Goal: Information Seeking & Learning: Learn about a topic

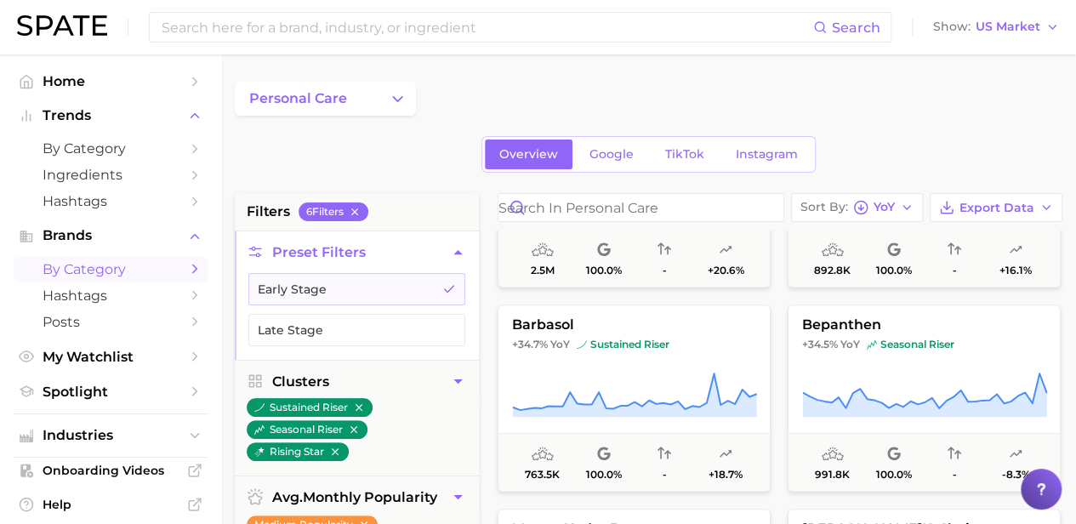
scroll to position [13615, 0]
click at [399, 101] on icon "Change Category" at bounding box center [398, 99] width 18 height 18
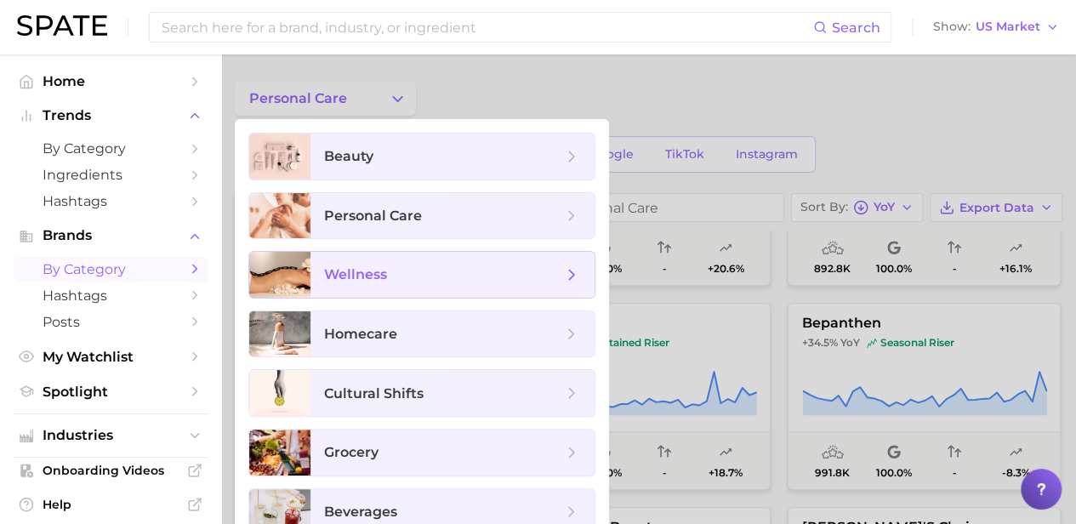
click at [420, 276] on span "wellness" at bounding box center [443, 274] width 238 height 19
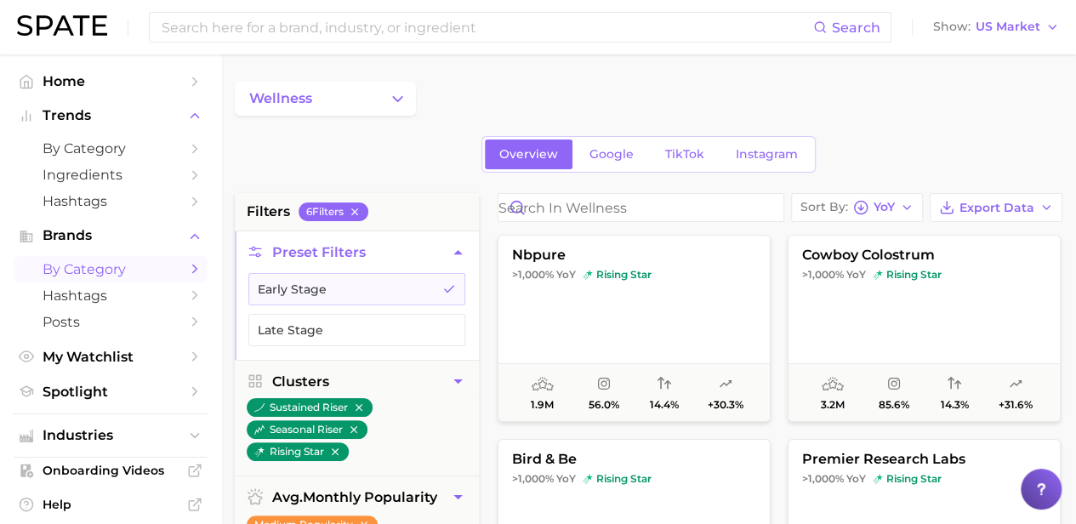
scroll to position [170, 0]
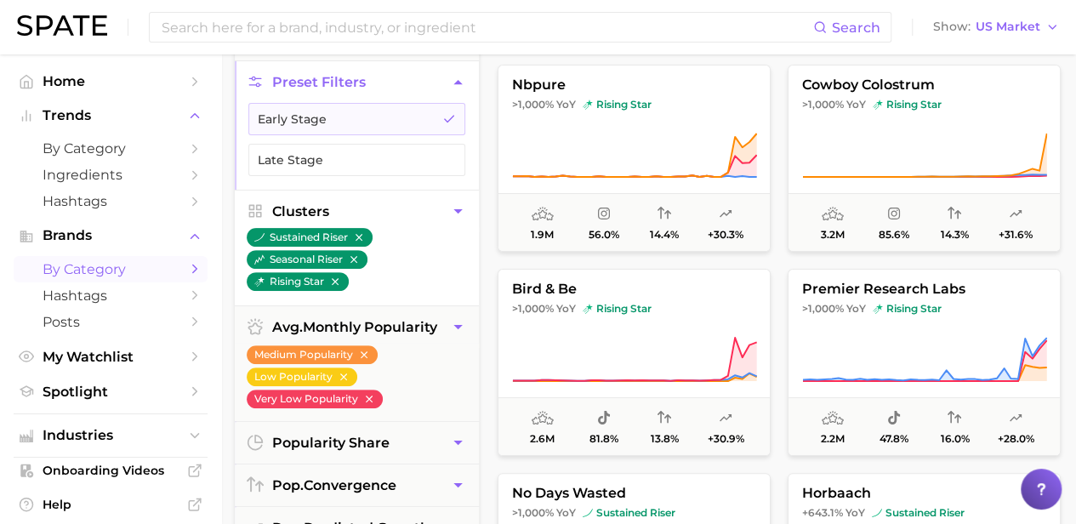
click at [455, 205] on icon "button" at bounding box center [458, 212] width 18 height 18
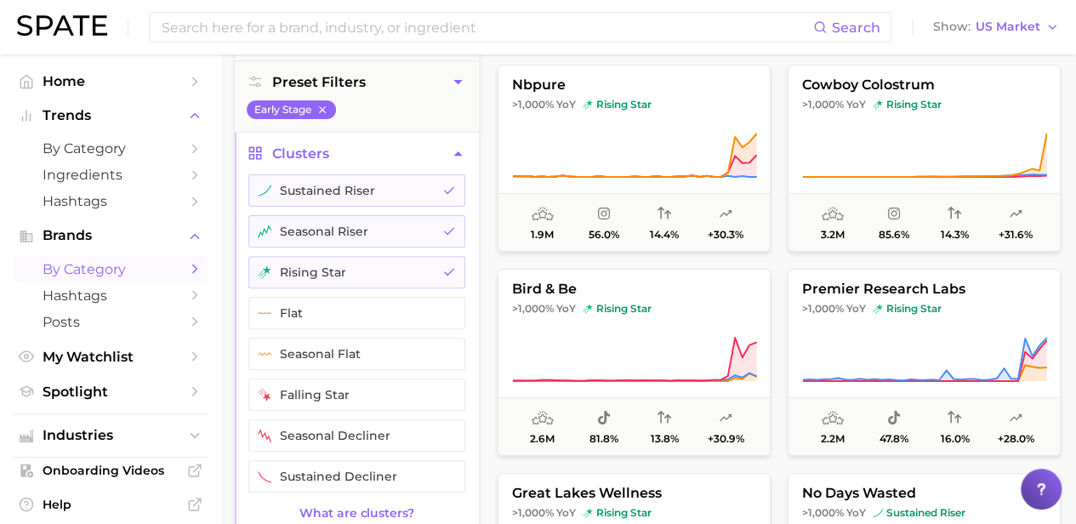
click at [451, 152] on icon "button" at bounding box center [458, 154] width 18 height 18
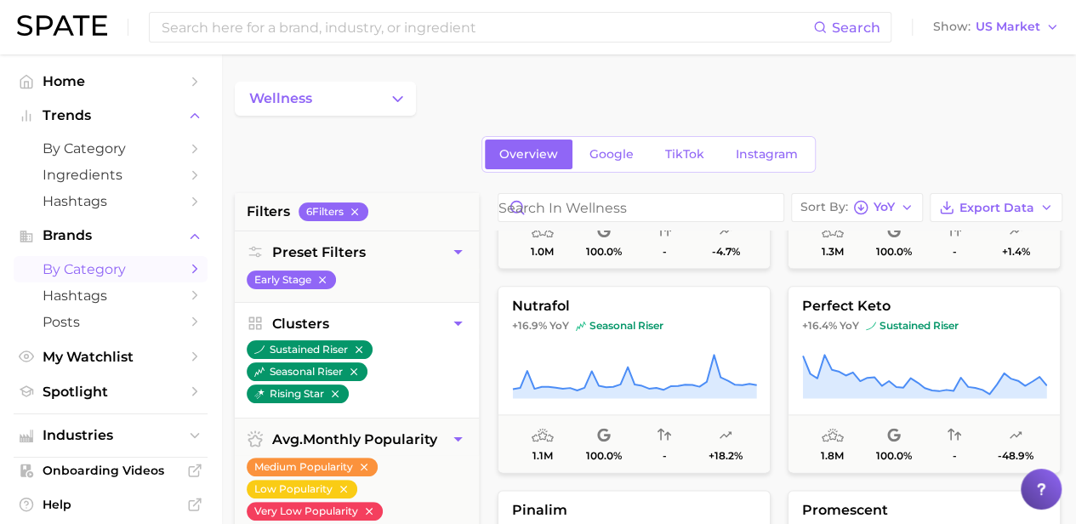
scroll to position [14125, 0]
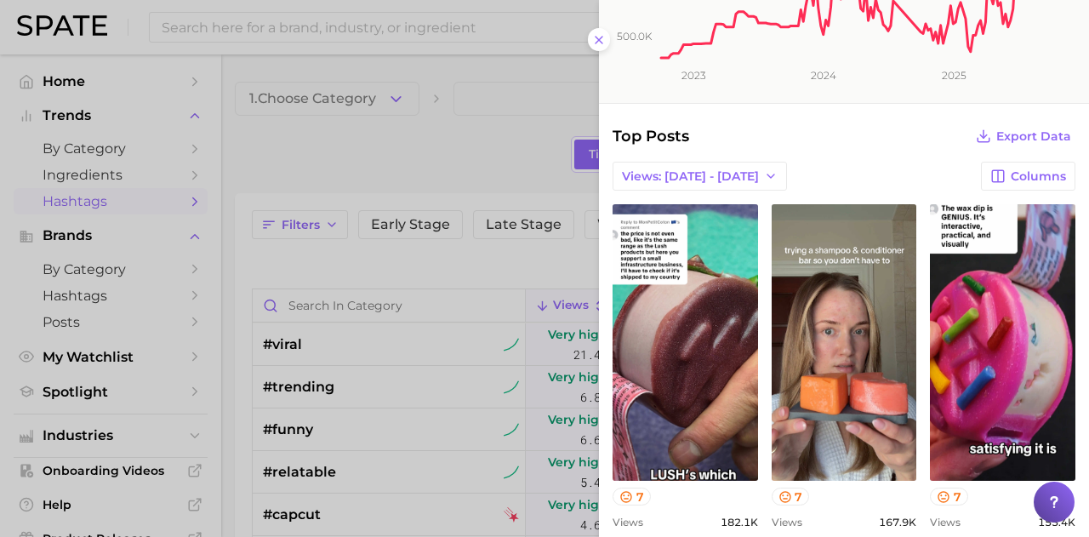
scroll to position [340, 0]
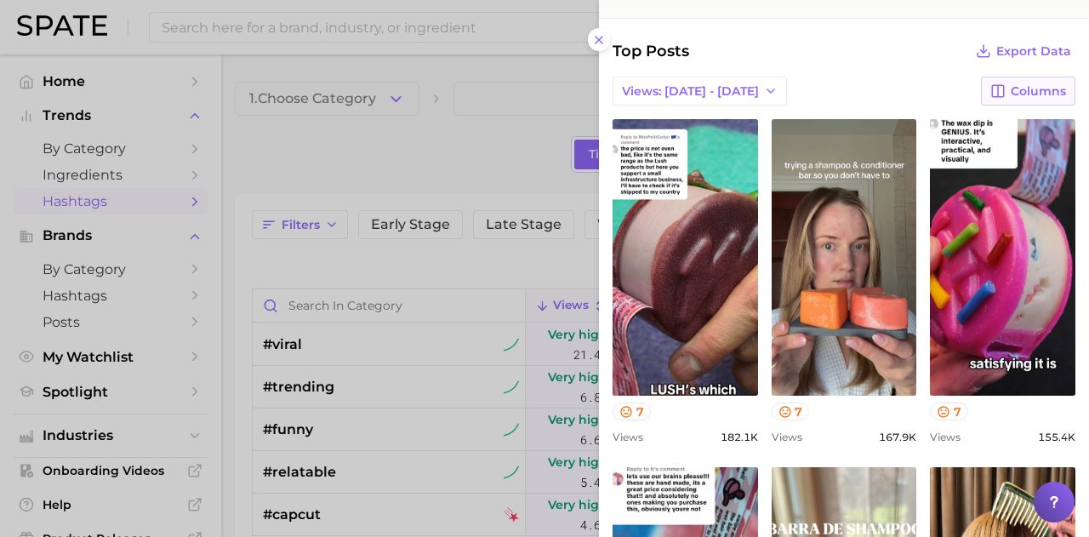
click at [1019, 86] on span "Columns" at bounding box center [1038, 91] width 55 height 14
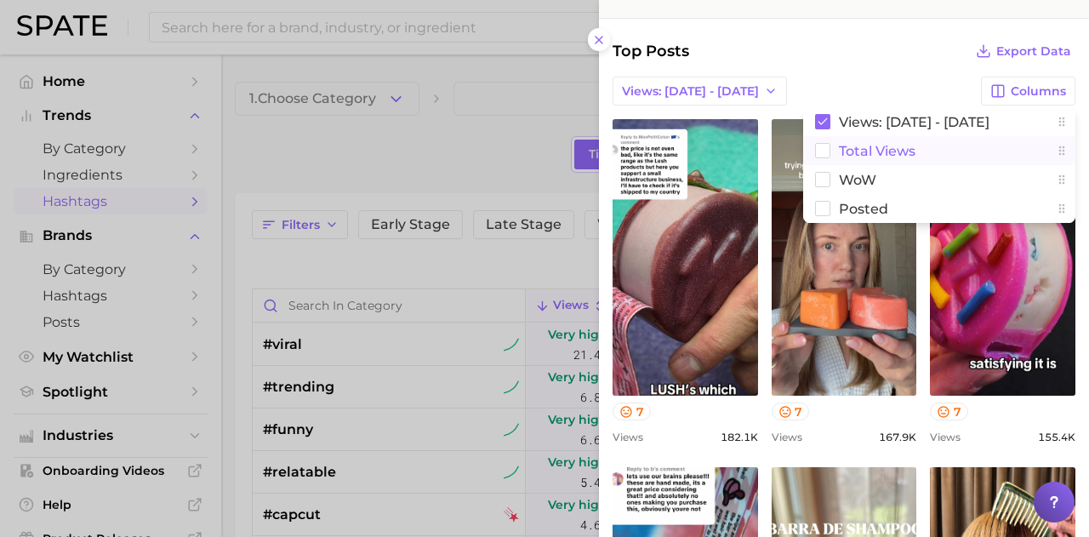
click at [816, 151] on rect at bounding box center [823, 151] width 14 height 14
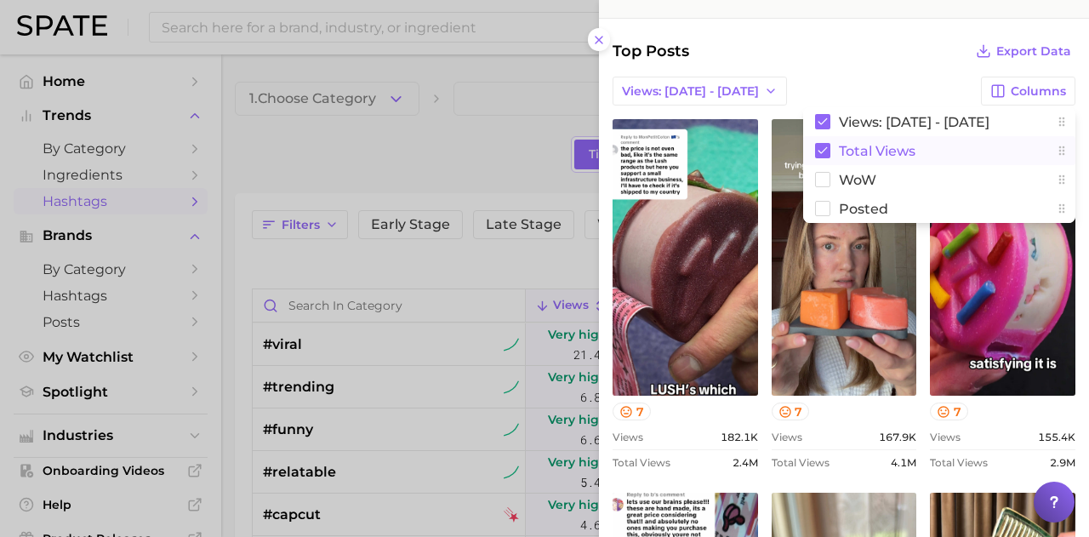
click at [814, 49] on div "Top Posts Export Data" at bounding box center [844, 51] width 463 height 24
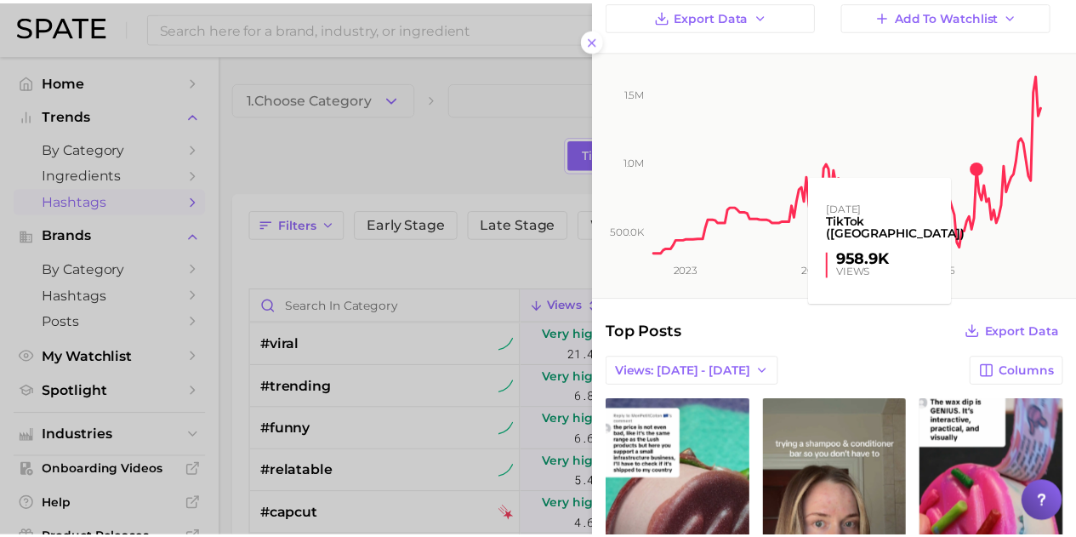
scroll to position [0, 0]
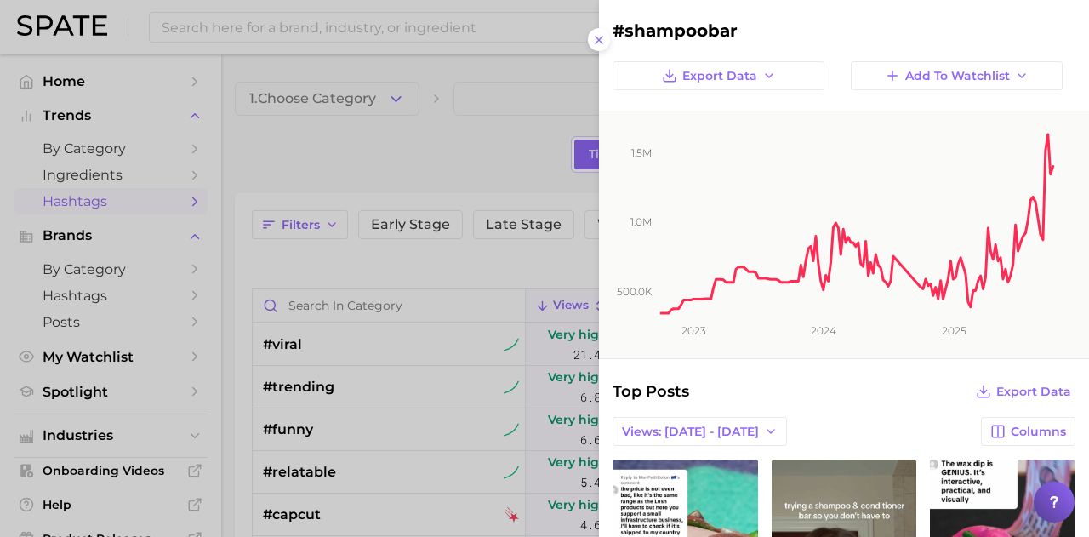
click at [420, 129] on div at bounding box center [544, 268] width 1089 height 537
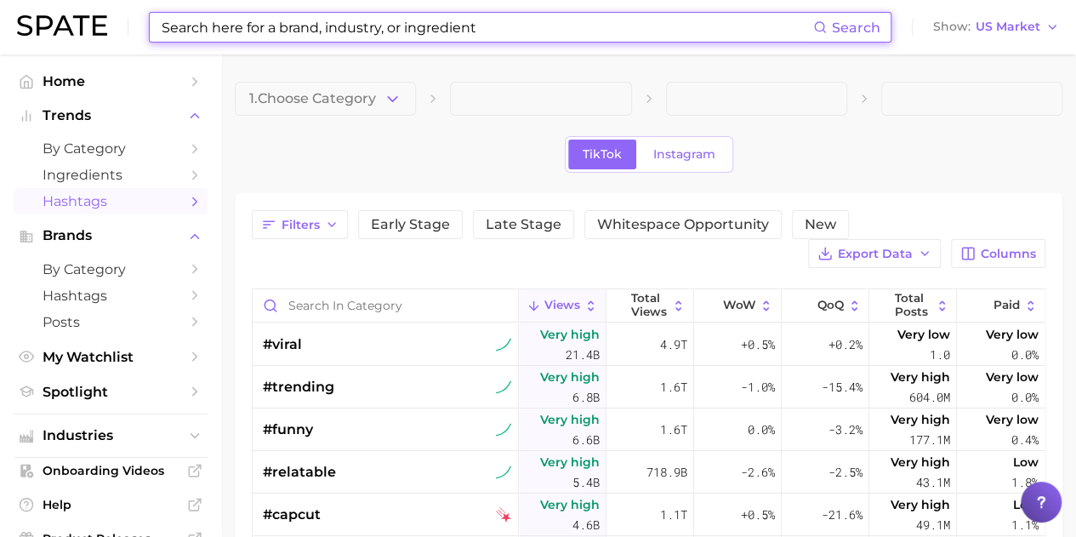
click at [340, 28] on input at bounding box center [487, 27] width 654 height 29
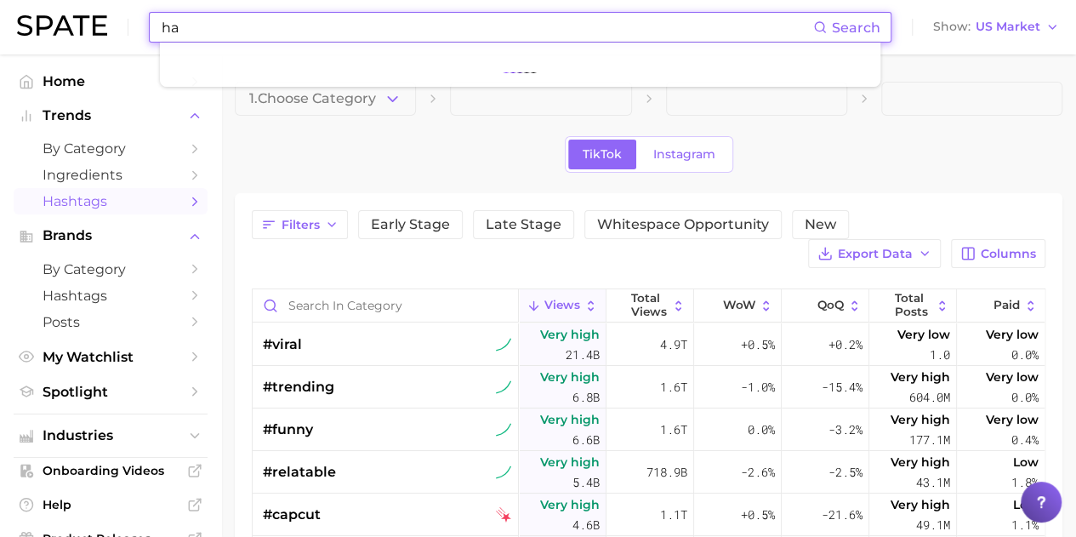
type input "h"
type input "shampoo bar"
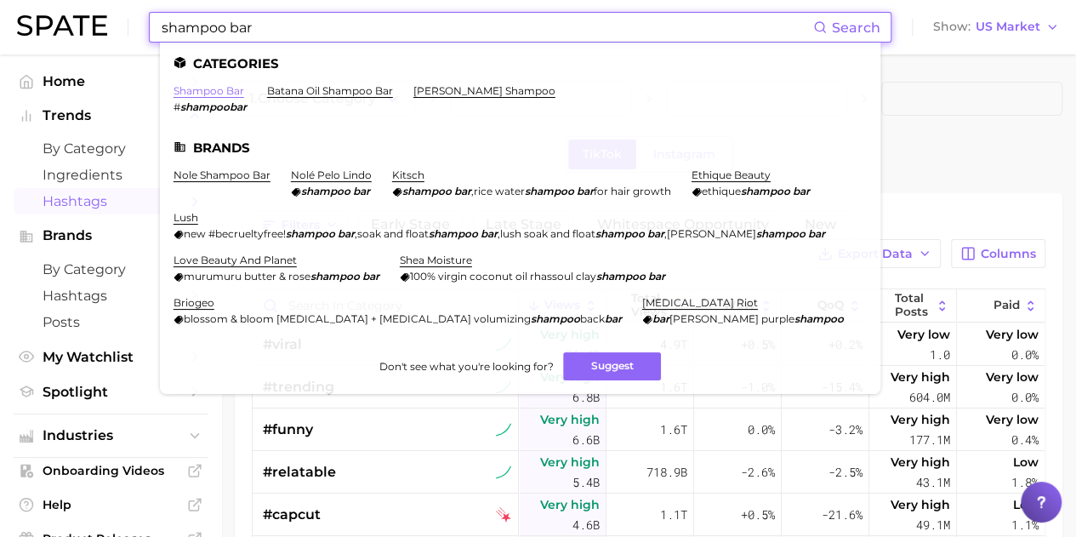
click at [229, 86] on link "shampoo bar" at bounding box center [209, 90] width 71 height 13
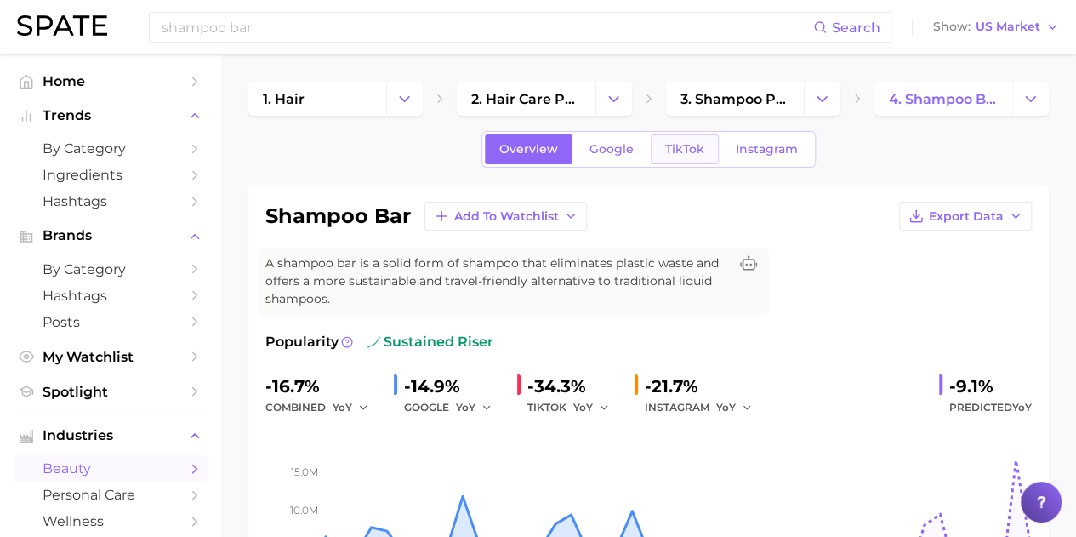
click at [671, 146] on span "TikTok" at bounding box center [684, 149] width 39 height 14
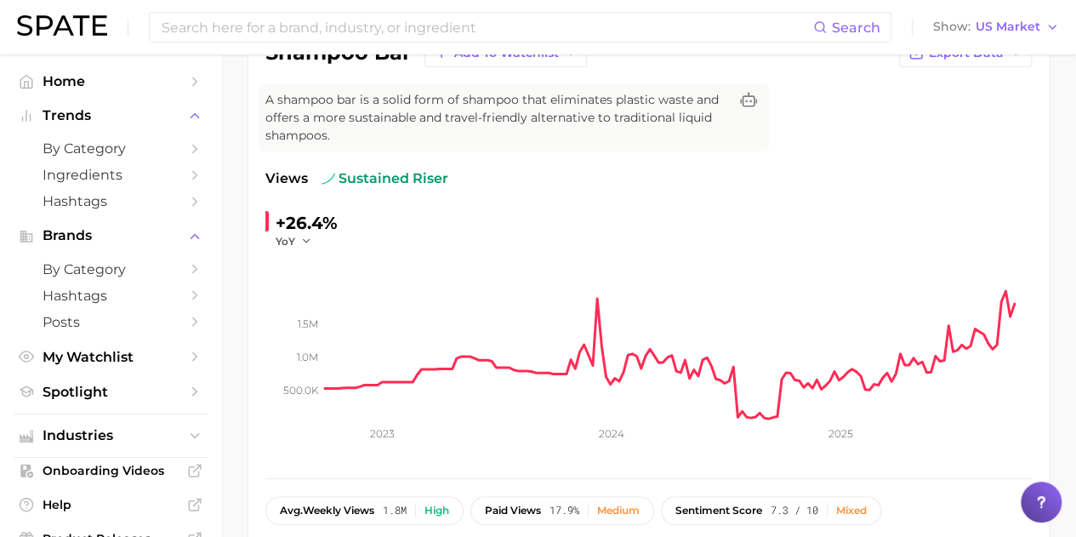
scroll to position [85, 0]
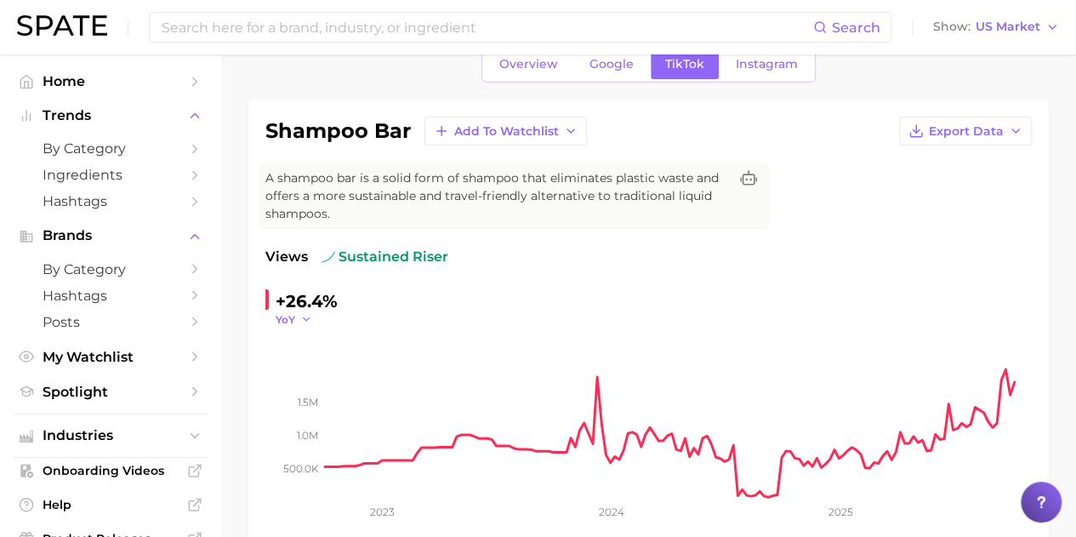
click at [292, 317] on span "YoY" at bounding box center [286, 319] width 20 height 14
click at [301, 373] on span "QoQ" at bounding box center [298, 374] width 28 height 14
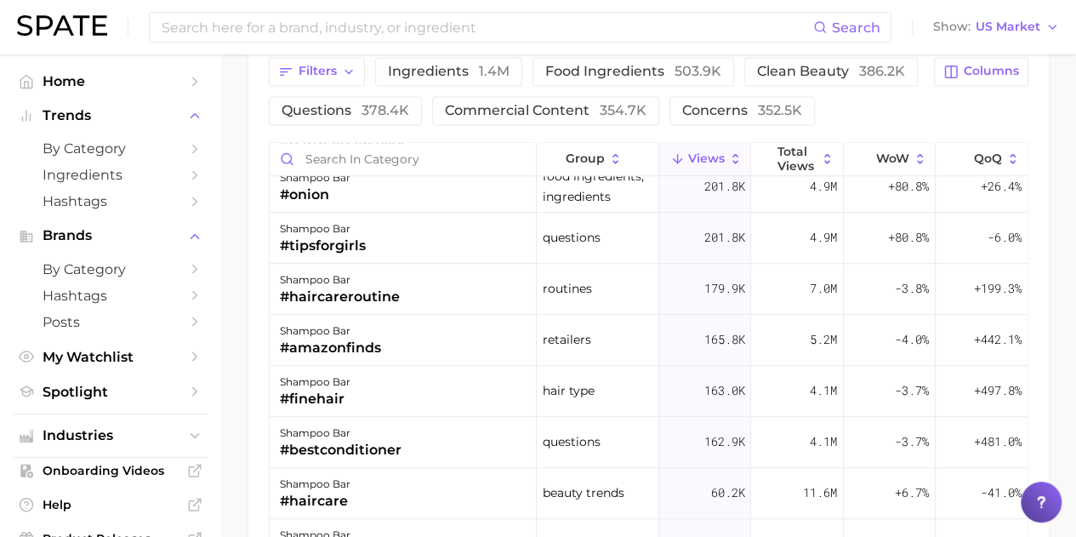
scroll to position [766, 0]
